Goal: Transaction & Acquisition: Purchase product/service

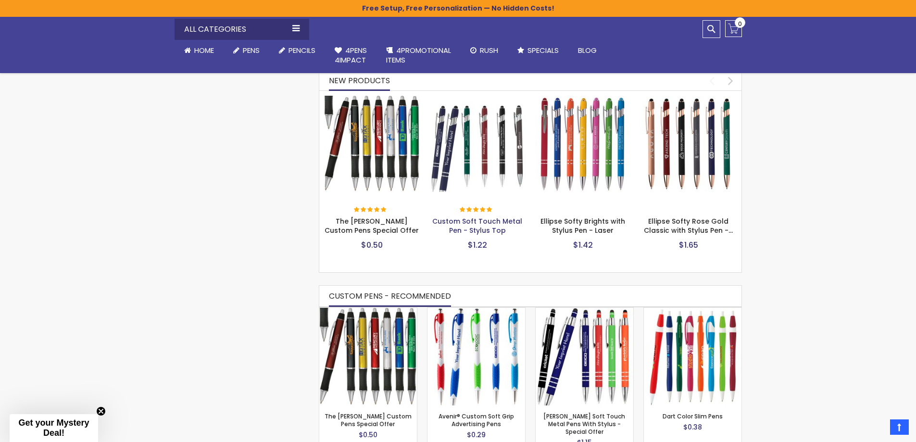
scroll to position [529, 0]
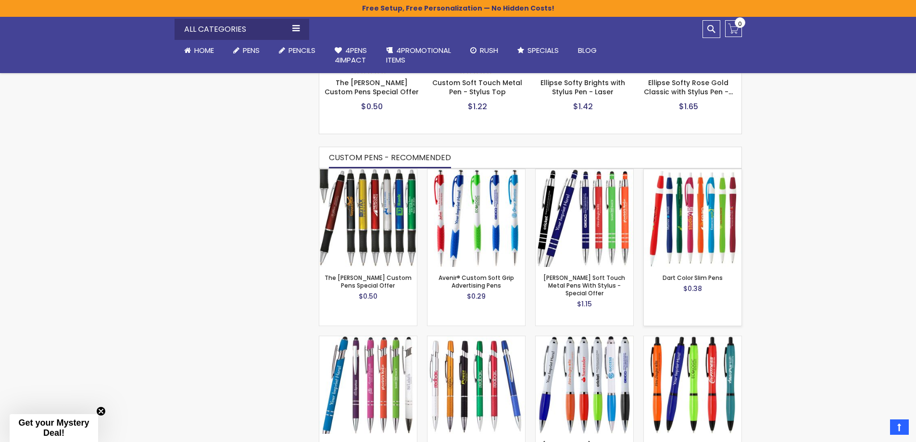
click at [715, 220] on img at bounding box center [693, 218] width 98 height 98
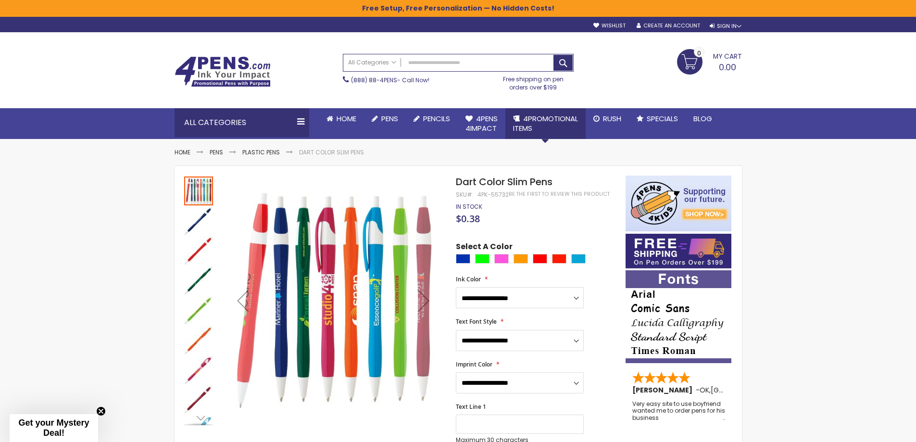
click at [521, 111] on link "4PROMOTIONAL ITEMS" at bounding box center [546, 123] width 80 height 31
